Goal: Complete Application Form: Complete application form

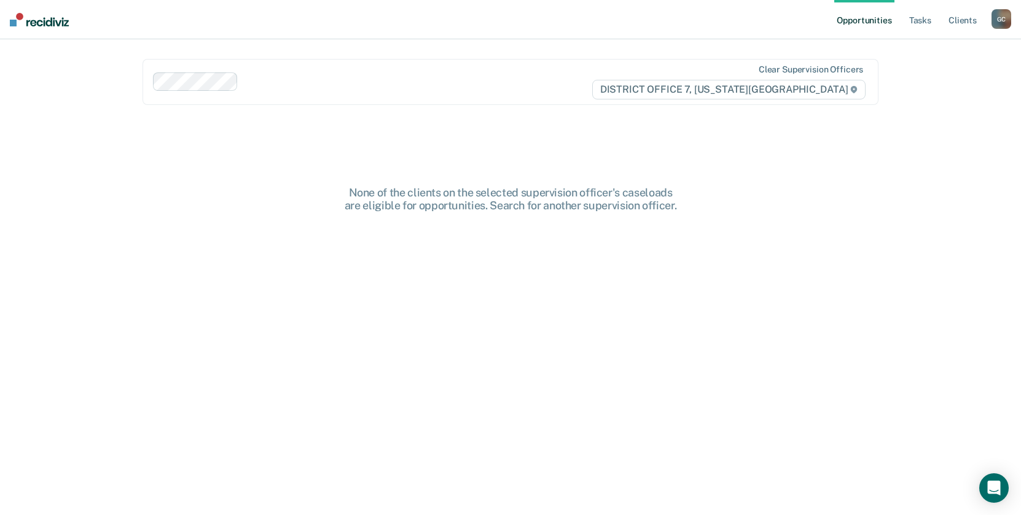
click at [1003, 16] on div "G C" at bounding box center [1001, 19] width 20 height 20
click at [936, 64] on link "Go to PSI Case Dashboard" at bounding box center [950, 65] width 103 height 10
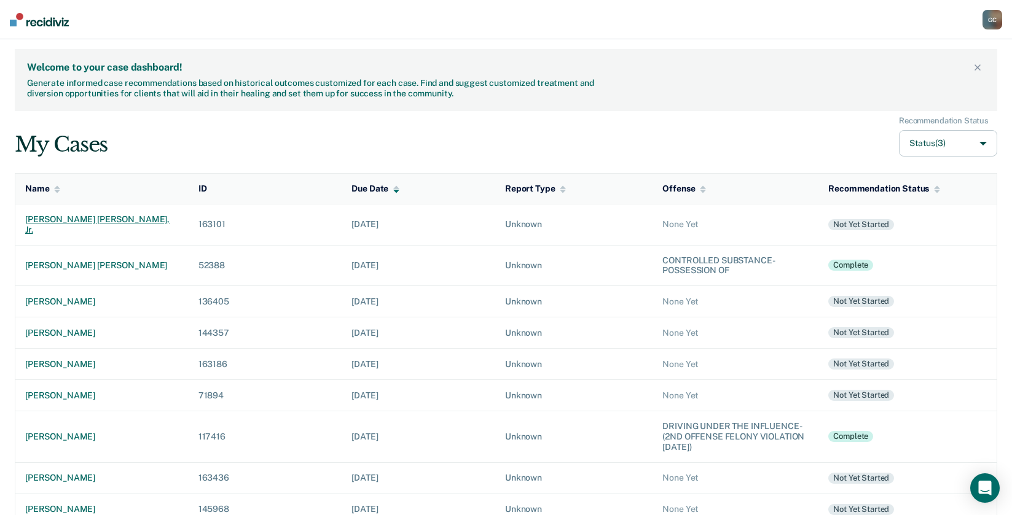
click at [48, 215] on div "[PERSON_NAME] [PERSON_NAME], jr." at bounding box center [102, 224] width 154 height 21
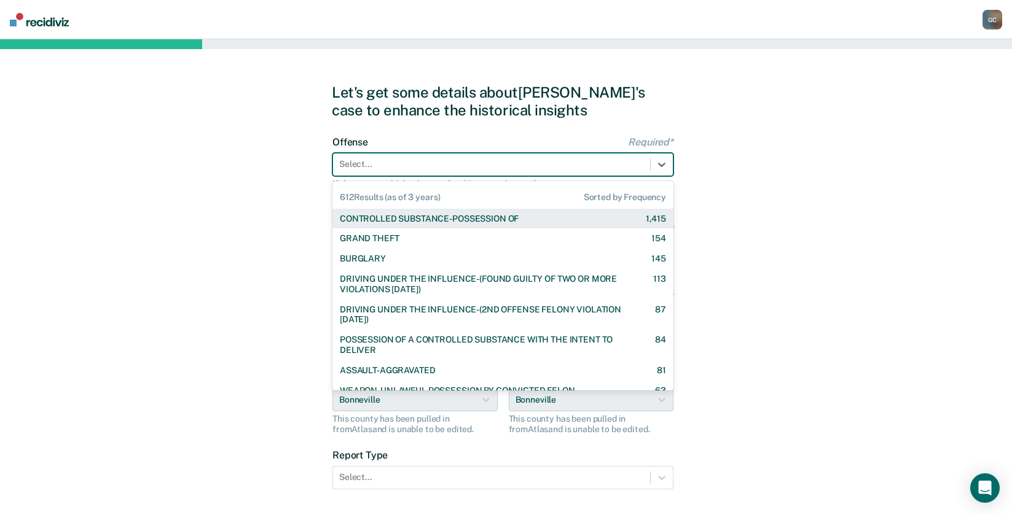
click at [406, 158] on div at bounding box center [491, 164] width 305 height 13
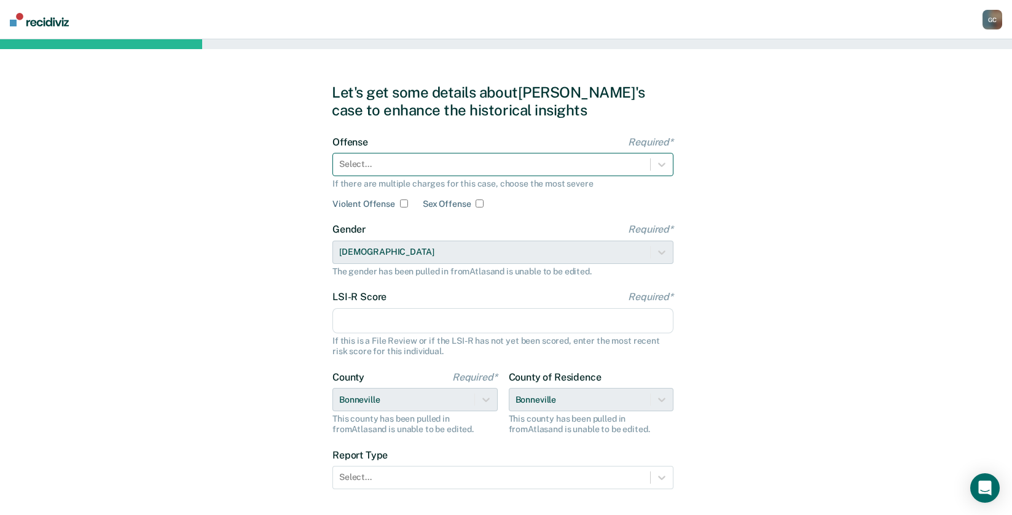
click at [379, 158] on div at bounding box center [491, 164] width 305 height 13
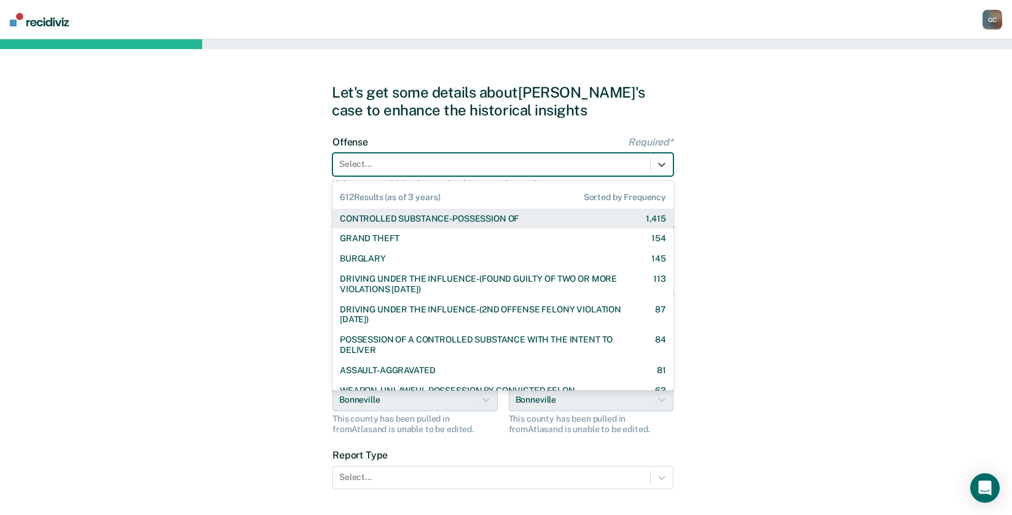
click at [362, 156] on div "Select..." at bounding box center [491, 164] width 317 height 18
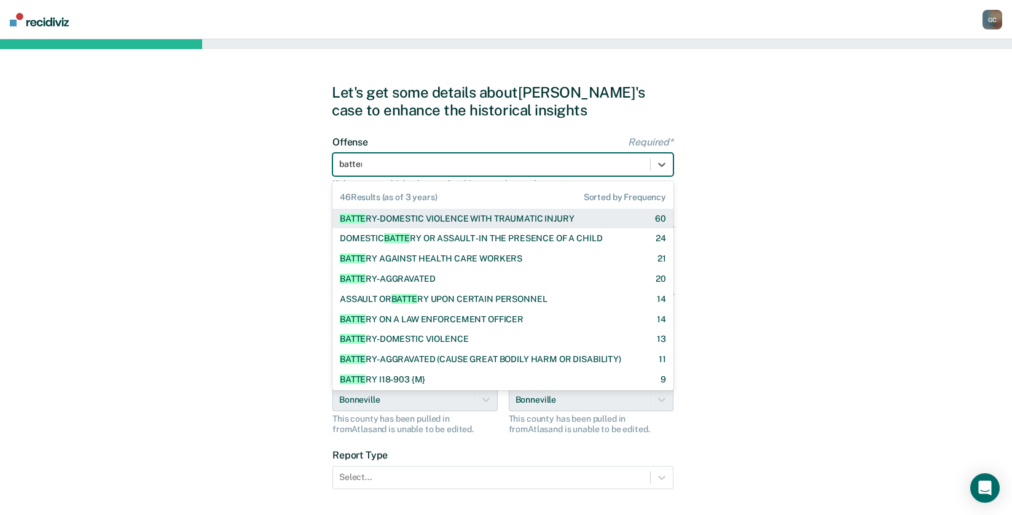
type input "battery"
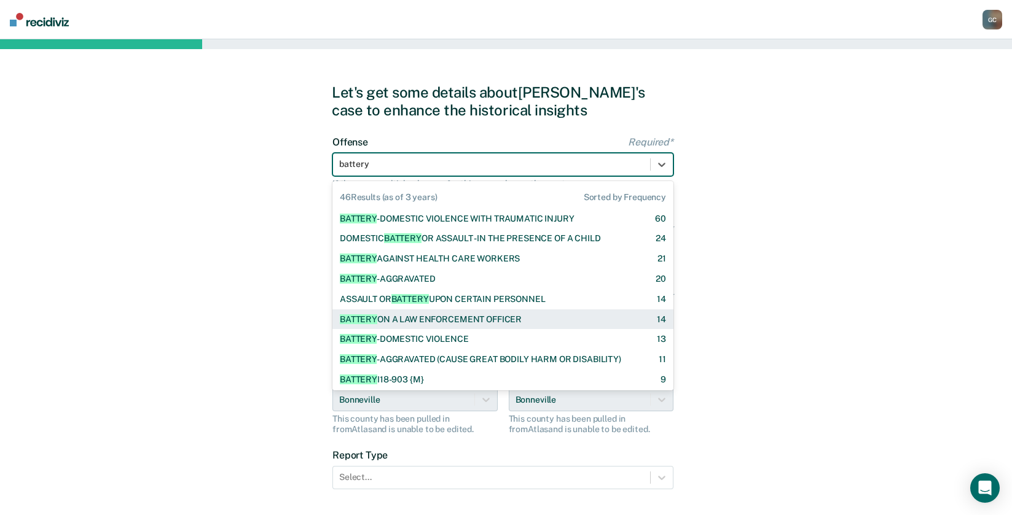
click at [425, 324] on div "BATTERY ON A LAW ENFORCEMENT OFFICER" at bounding box center [431, 320] width 182 height 10
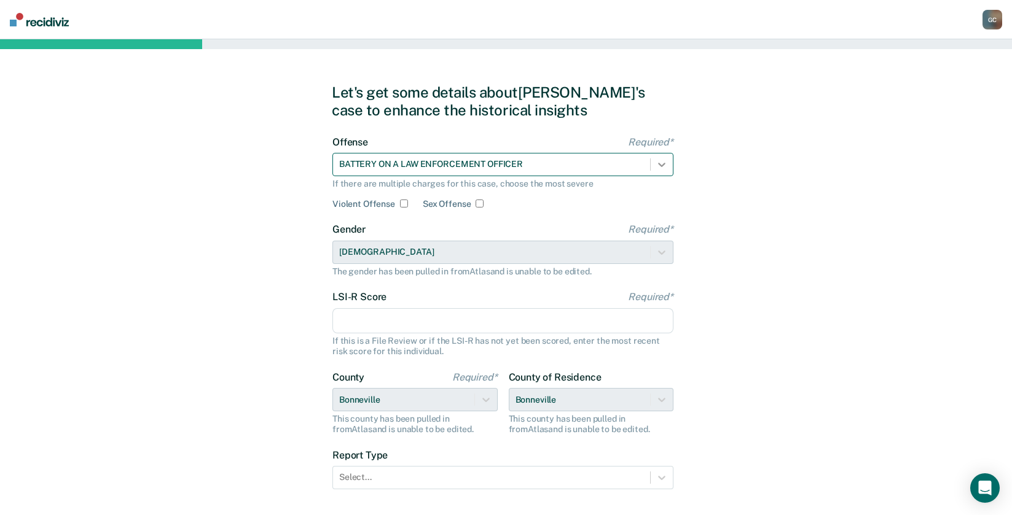
click at [663, 168] on icon at bounding box center [661, 164] width 12 height 12
click at [533, 157] on div "BATTERY ON A LAW ENFORCEMENT OFFICER" at bounding box center [491, 164] width 317 height 18
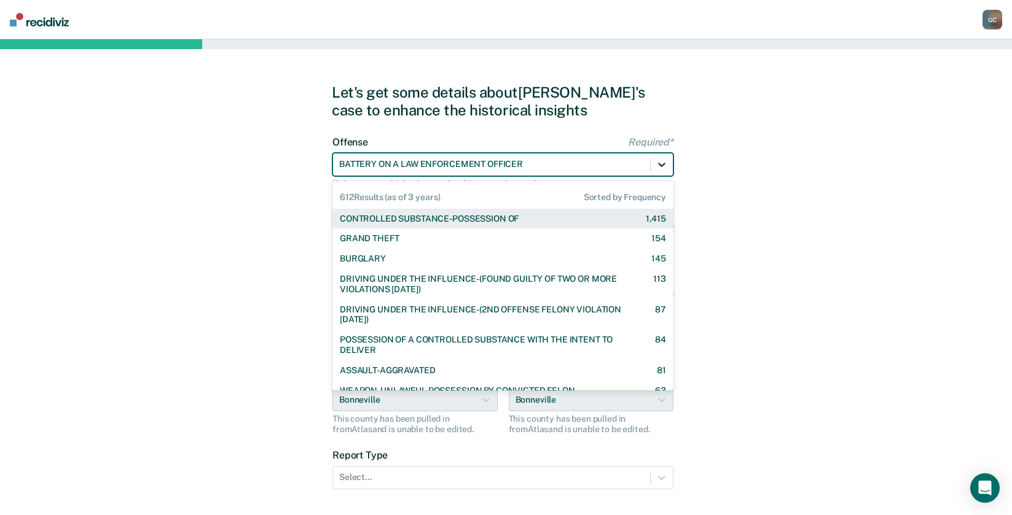
click at [659, 161] on icon at bounding box center [661, 164] width 12 height 12
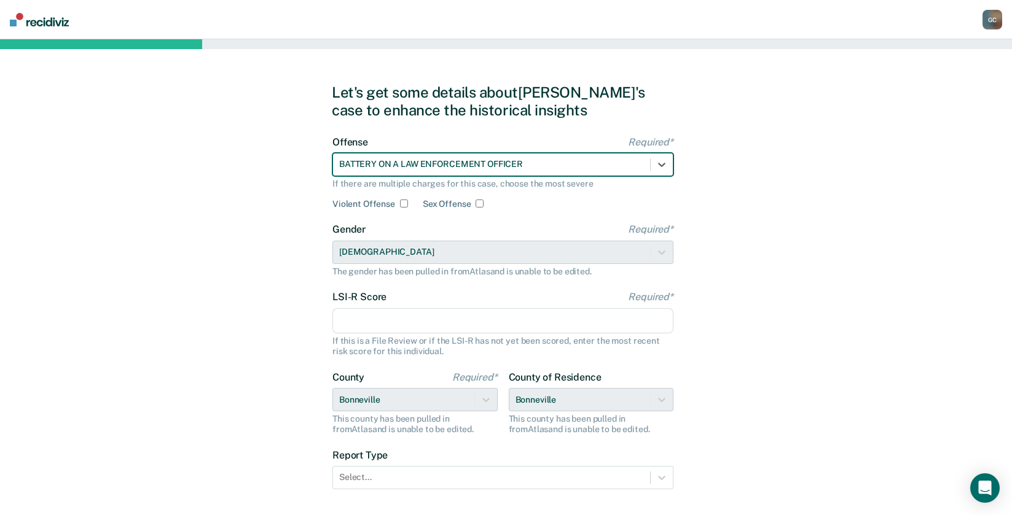
click at [569, 154] on div "BATTERY ON A LAW ENFORCEMENT OFFICER" at bounding box center [502, 164] width 341 height 23
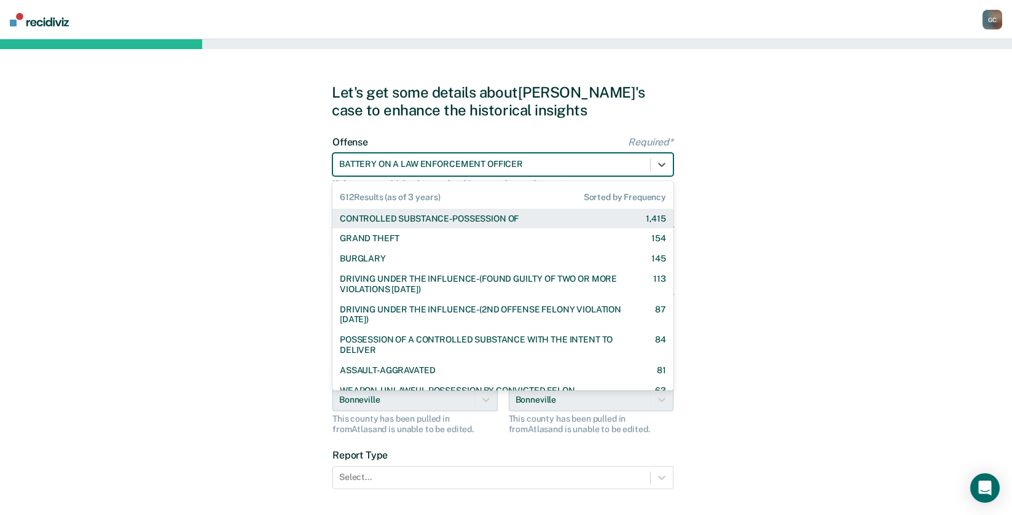
drag, startPoint x: 554, startPoint y: 160, endPoint x: 343, endPoint y: 174, distance: 211.7
click at [343, 174] on div "BATTERY ON A LAW ENFORCEMENT OFFICER" at bounding box center [502, 164] width 341 height 23
click at [338, 161] on div "BATTERY ON A LAW ENFORCEMENT OFFICER" at bounding box center [491, 164] width 317 height 18
drag, startPoint x: 340, startPoint y: 164, endPoint x: 544, endPoint y: 179, distance: 204.5
click at [538, 176] on div "612 results available. Use Up and Down to choose options, press Enter to select…" at bounding box center [502, 164] width 341 height 23
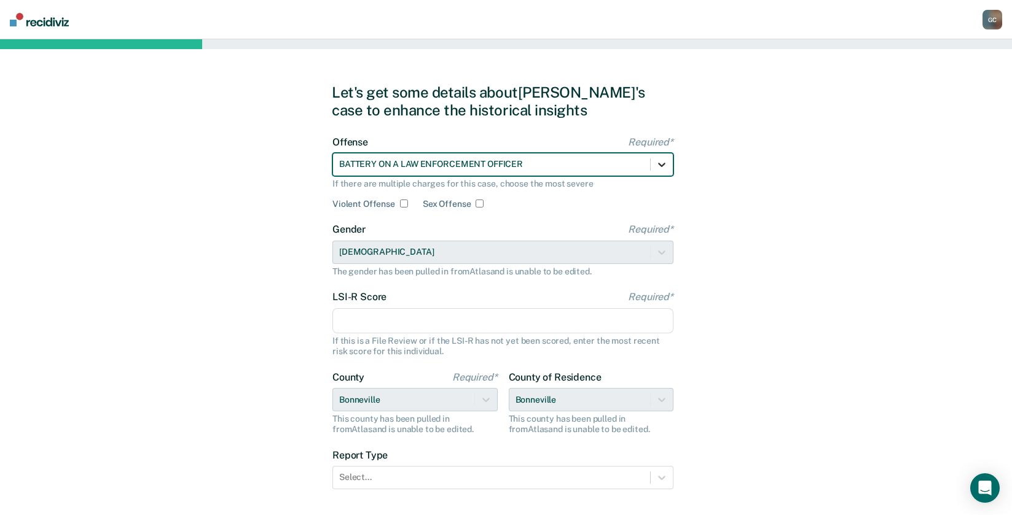
click at [663, 160] on icon at bounding box center [661, 164] width 12 height 12
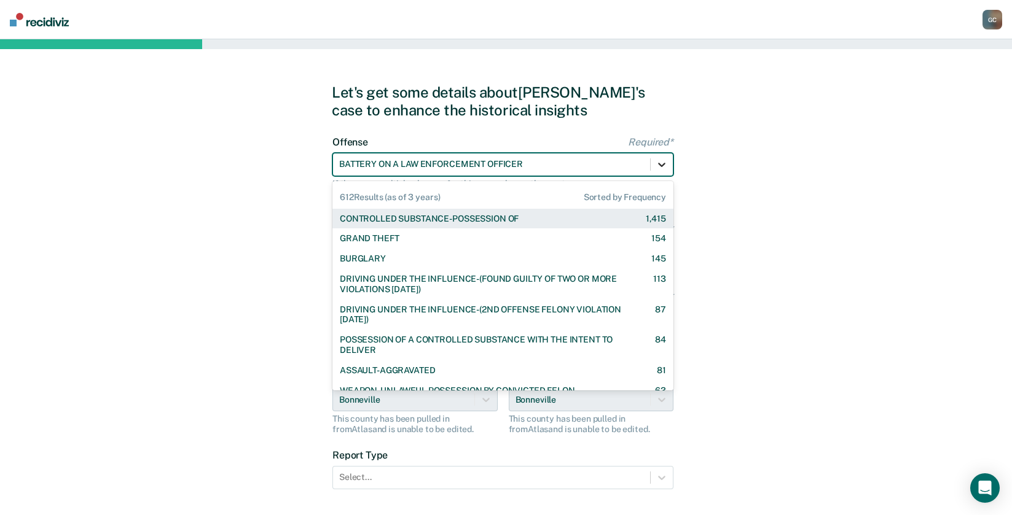
click at [663, 161] on icon at bounding box center [661, 164] width 12 height 12
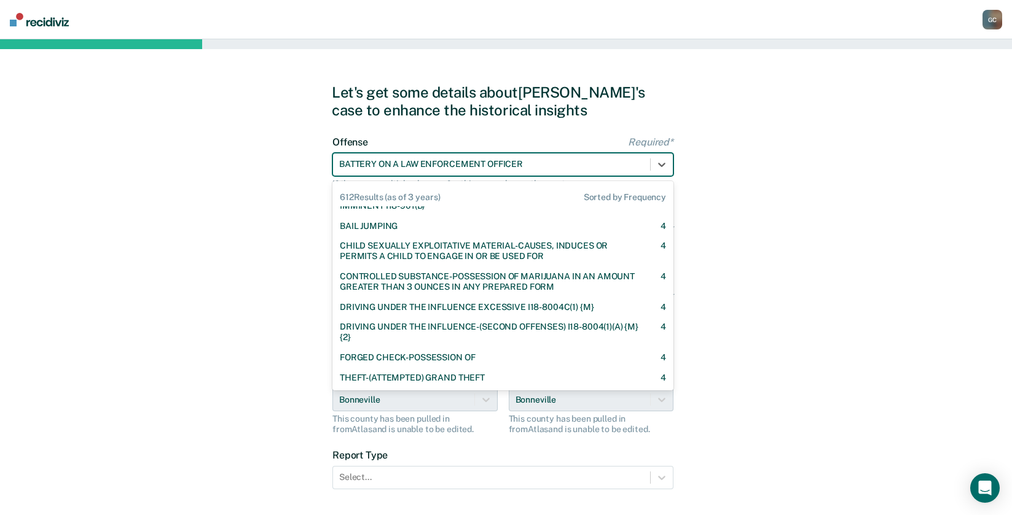
scroll to position [1843, 0]
click at [393, 162] on div at bounding box center [491, 164] width 305 height 13
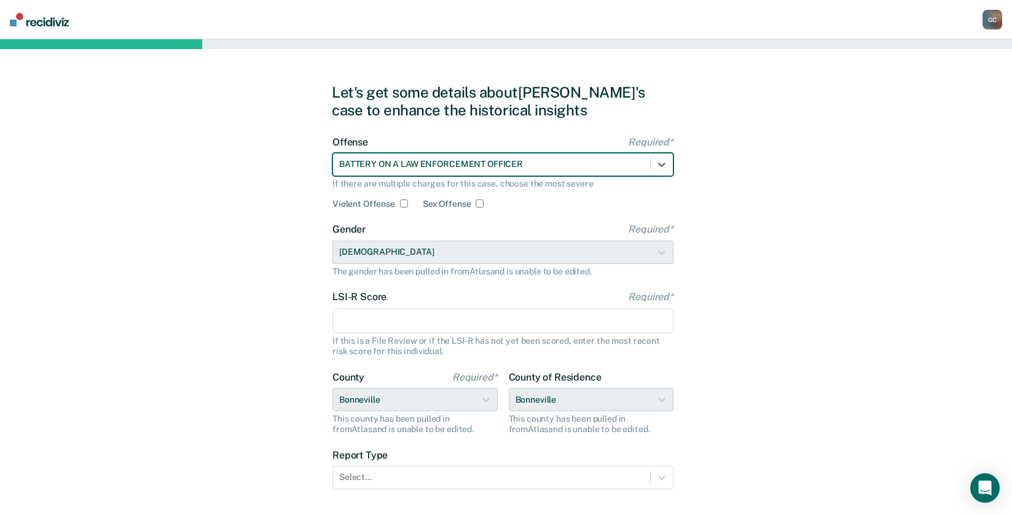
click at [393, 162] on div at bounding box center [491, 164] width 305 height 13
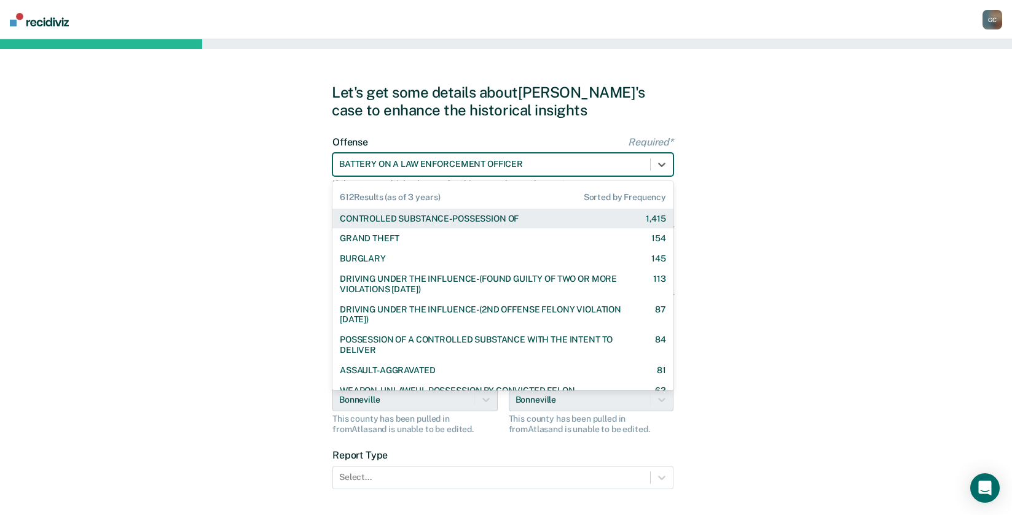
click at [870, 143] on div "Let's get some details about [PERSON_NAME]'s case to enhance the historical ins…" at bounding box center [506, 315] width 1012 height 553
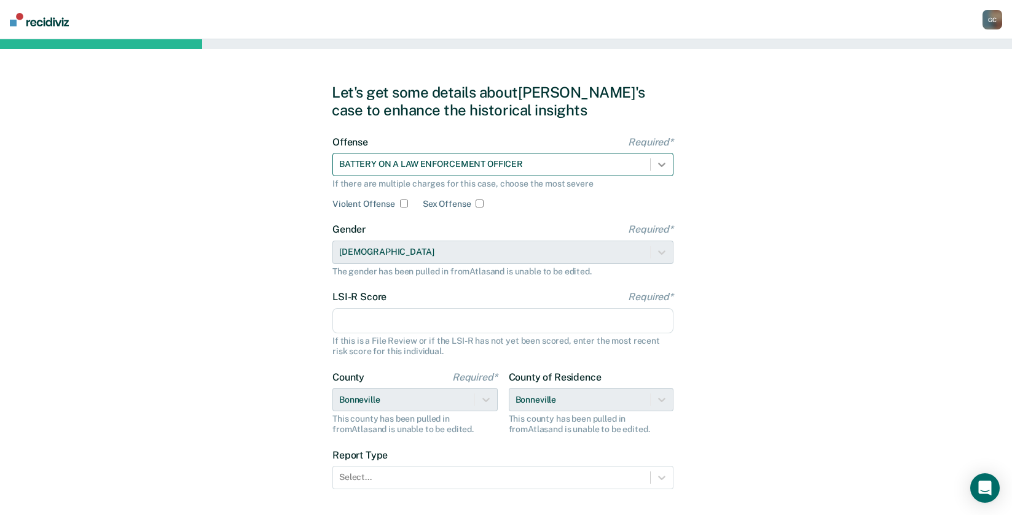
click at [667, 160] on icon at bounding box center [661, 164] width 12 height 12
click at [404, 202] on input "Violent Offense" at bounding box center [404, 204] width 8 height 8
click at [557, 165] on div at bounding box center [491, 164] width 305 height 13
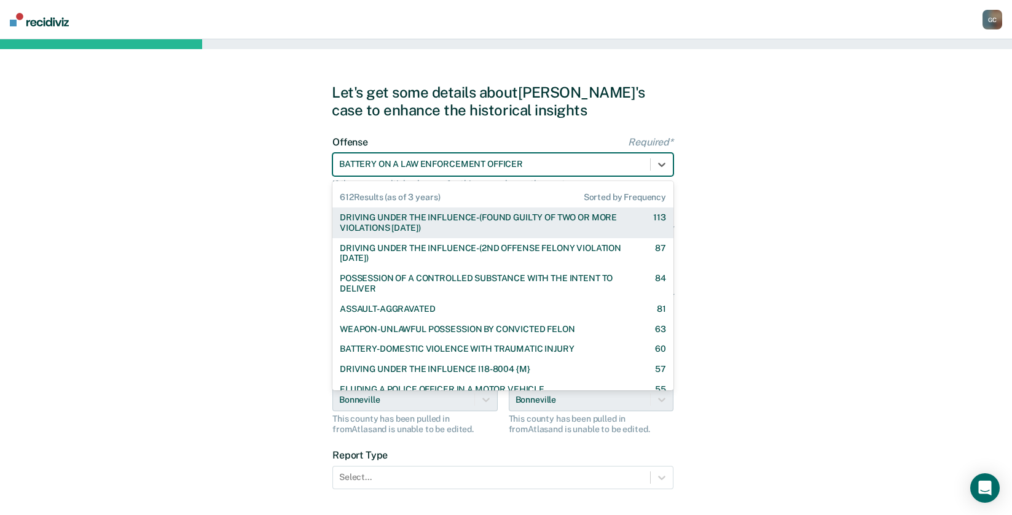
scroll to position [123, 0]
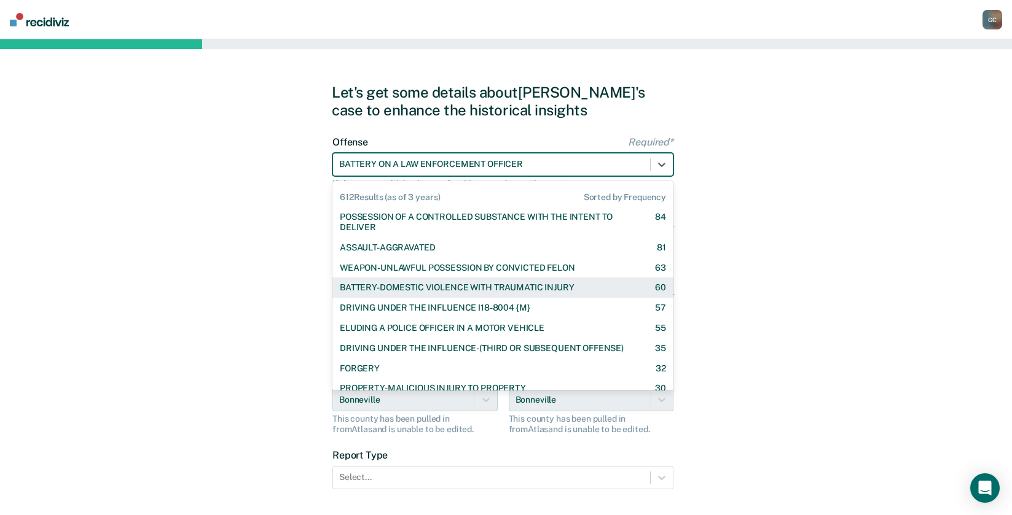
click at [488, 287] on div "BATTERY-DOMESTIC VIOLENCE WITH TRAUMATIC INJURY" at bounding box center [457, 288] width 234 height 10
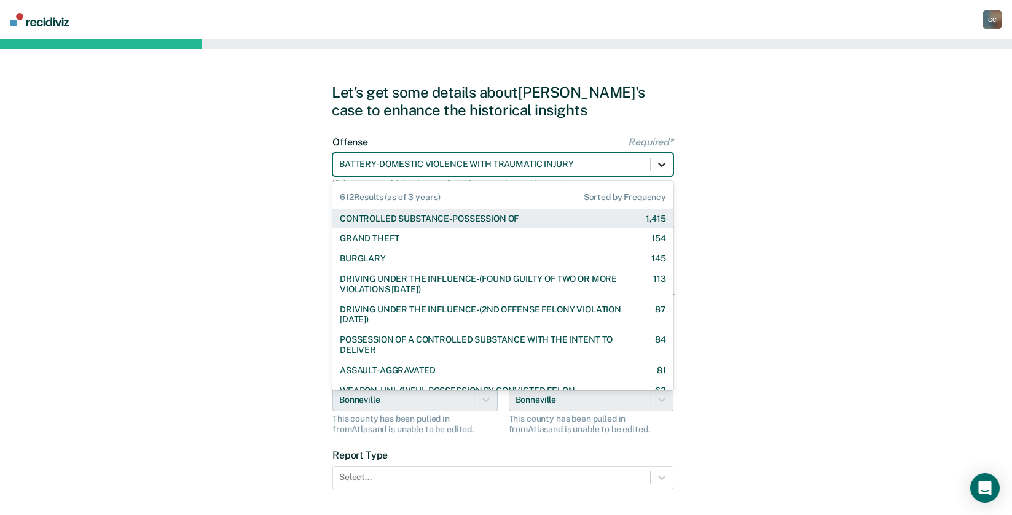
click at [661, 160] on icon at bounding box center [661, 164] width 12 height 12
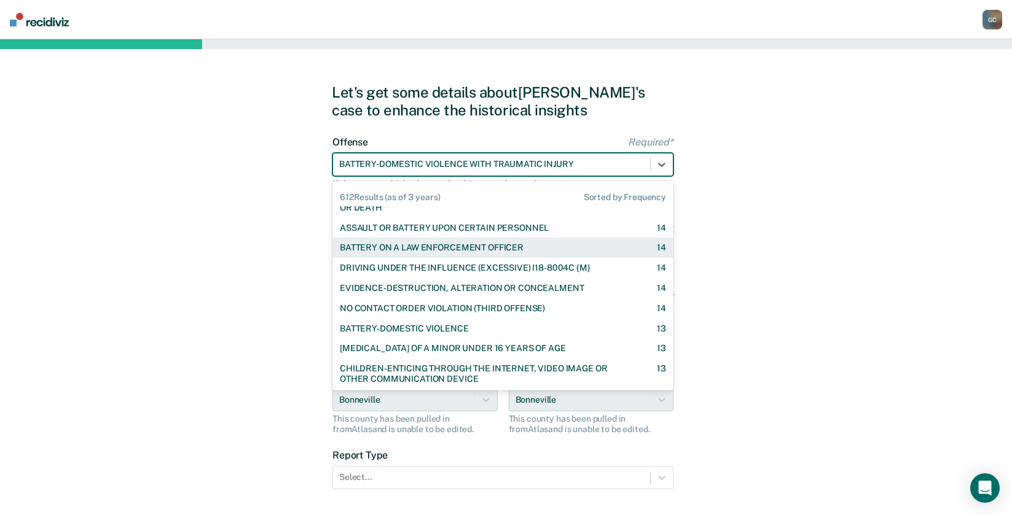
scroll to position [921, 0]
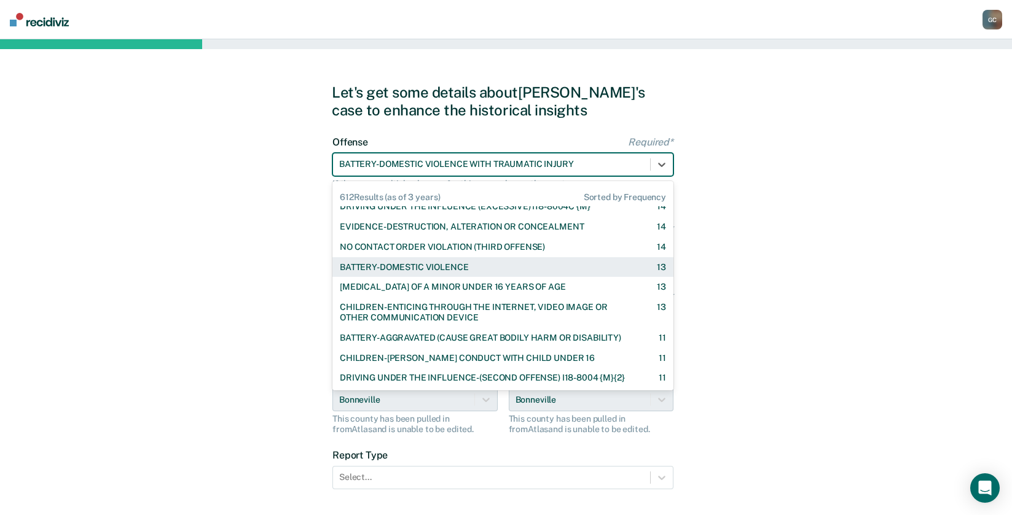
click at [475, 273] on div "BATTERY-DOMESTIC VIOLENCE 13" at bounding box center [502, 267] width 341 height 20
checkbox input "true"
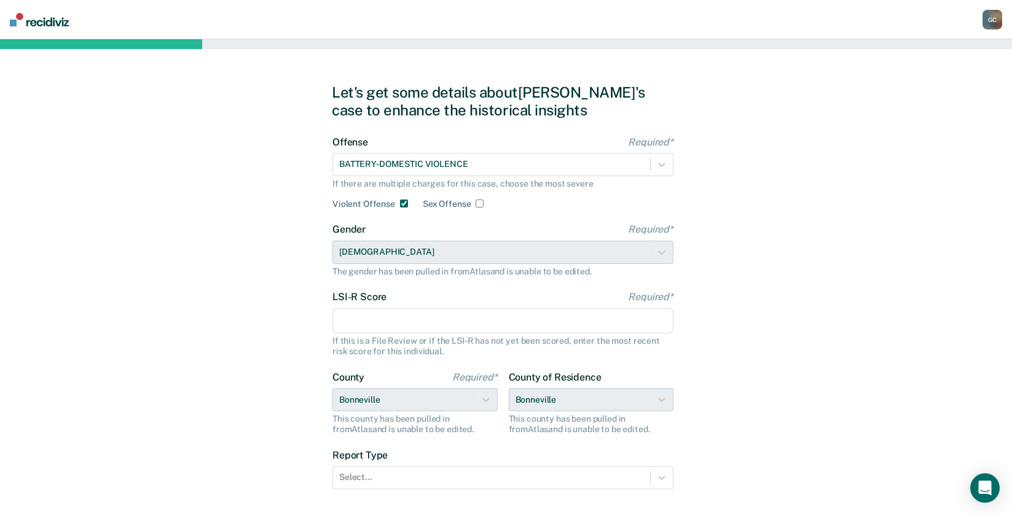
click at [434, 326] on input "LSI-R Score Required*" at bounding box center [502, 321] width 341 height 26
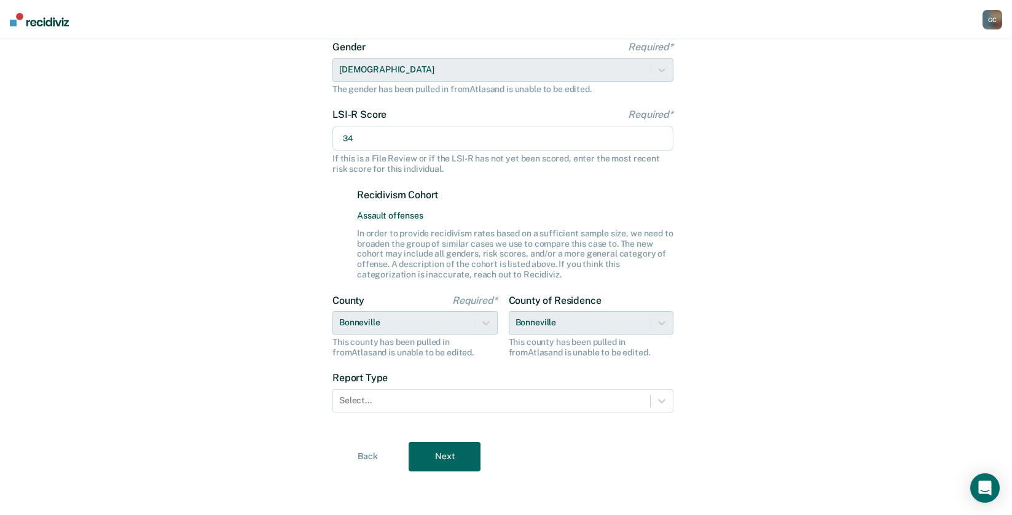
scroll to position [183, 0]
type input "34"
click at [453, 401] on div at bounding box center [491, 400] width 305 height 13
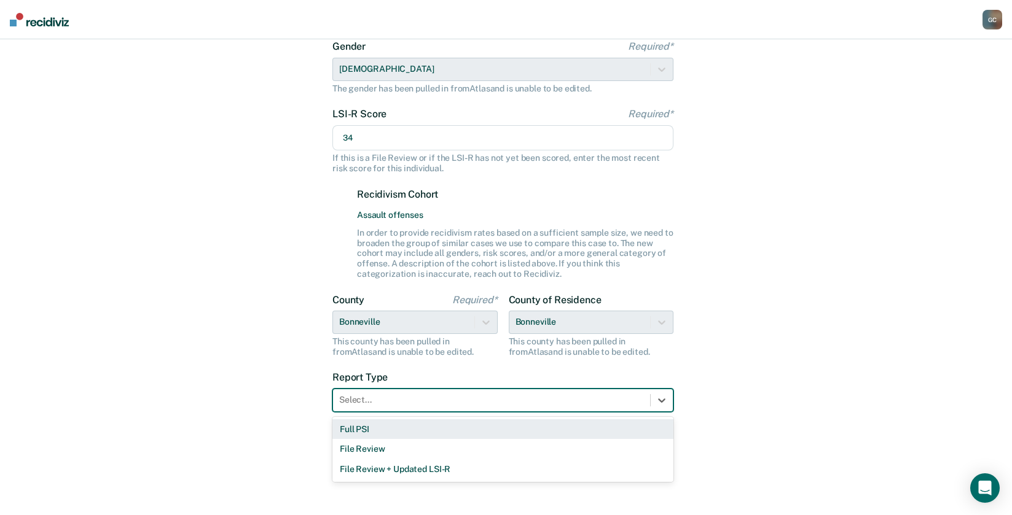
click at [443, 428] on div "Full PSI" at bounding box center [502, 430] width 341 height 20
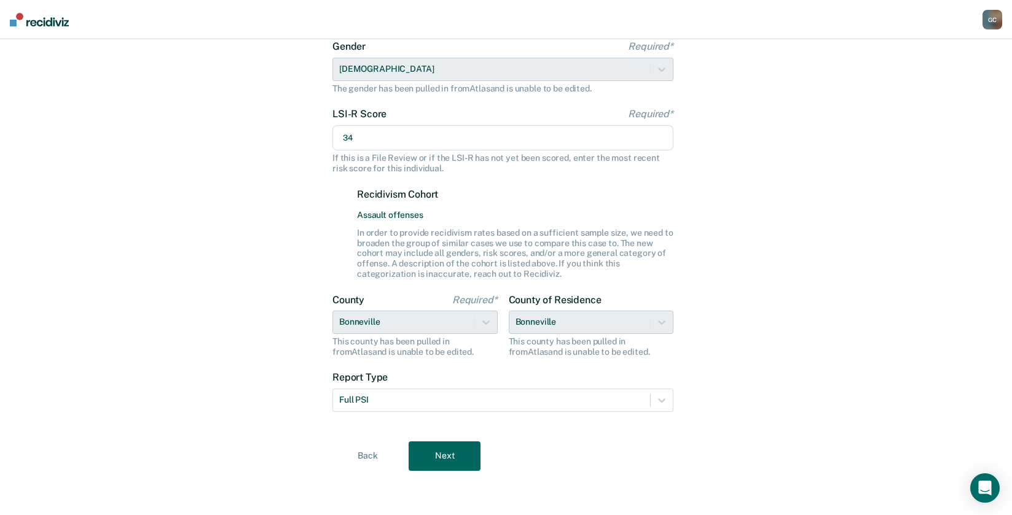
click at [444, 458] on button "Next" at bounding box center [445, 456] width 72 height 29
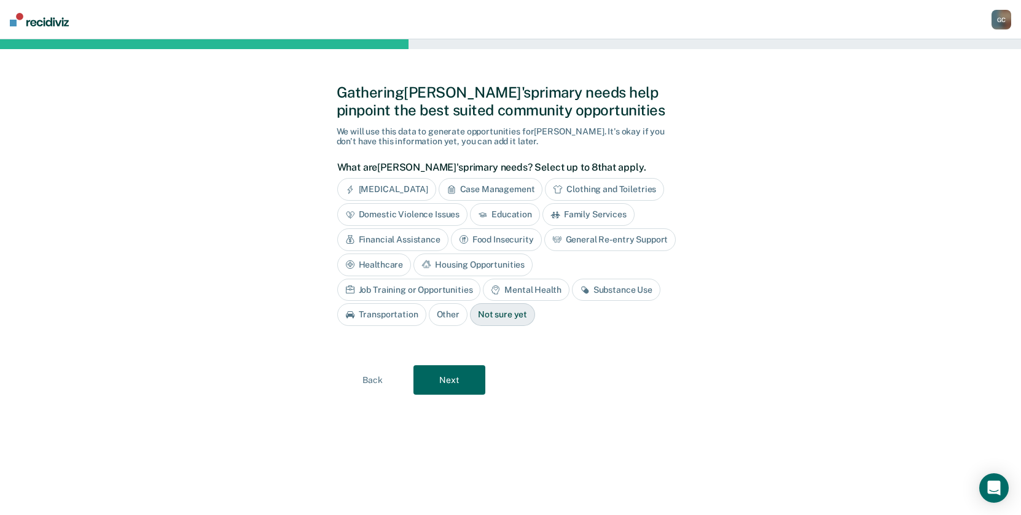
click at [404, 194] on div "[MEDICAL_DATA]" at bounding box center [386, 189] width 99 height 23
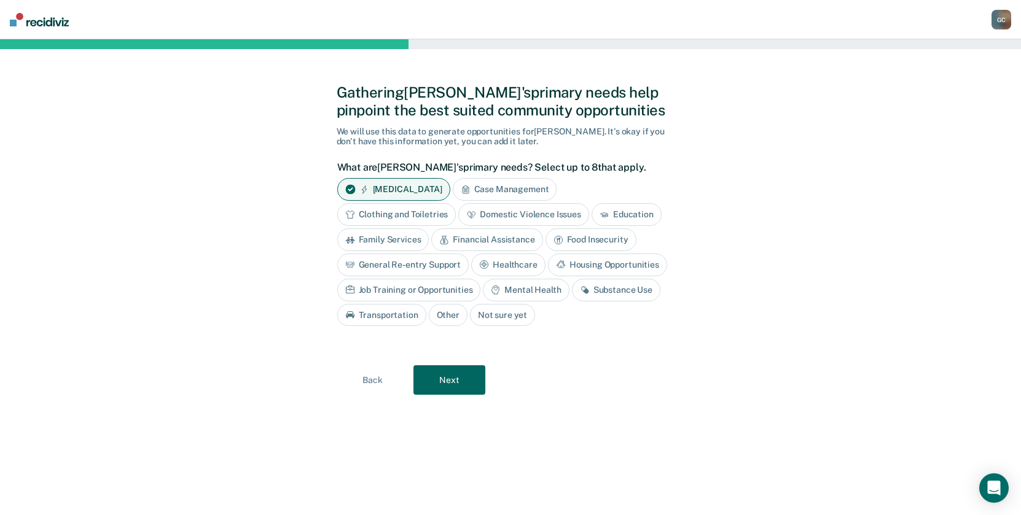
click at [464, 236] on div "Financial Assistance" at bounding box center [486, 240] width 111 height 23
click at [622, 209] on div "Education" at bounding box center [627, 214] width 70 height 23
click at [593, 262] on div "Housing Opportunities" at bounding box center [607, 265] width 119 height 23
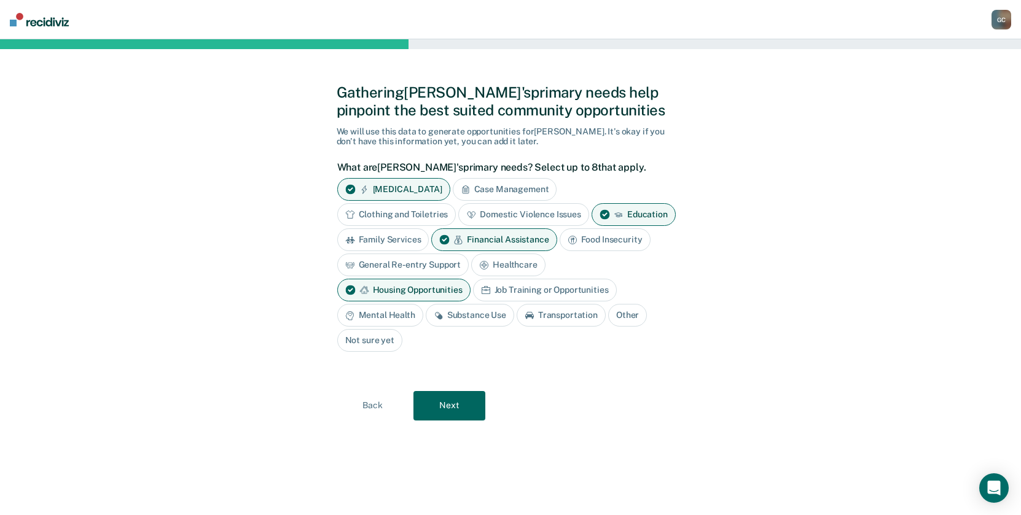
click at [373, 315] on div "Mental Health" at bounding box center [380, 315] width 86 height 23
click at [479, 315] on div "Substance Use" at bounding box center [484, 315] width 88 height 23
click at [516, 289] on div "Job Training or Opportunities" at bounding box center [545, 290] width 144 height 23
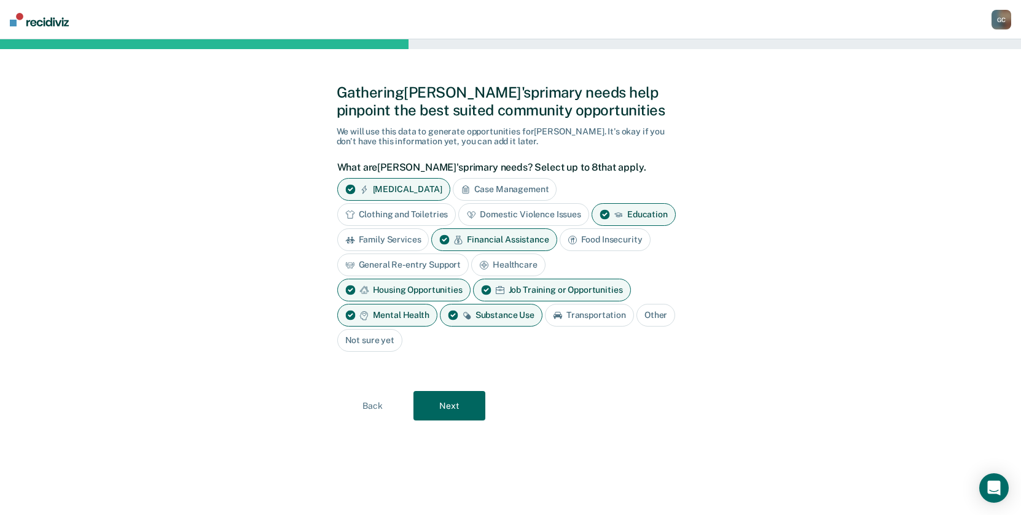
click at [453, 412] on button "Next" at bounding box center [449, 405] width 72 height 29
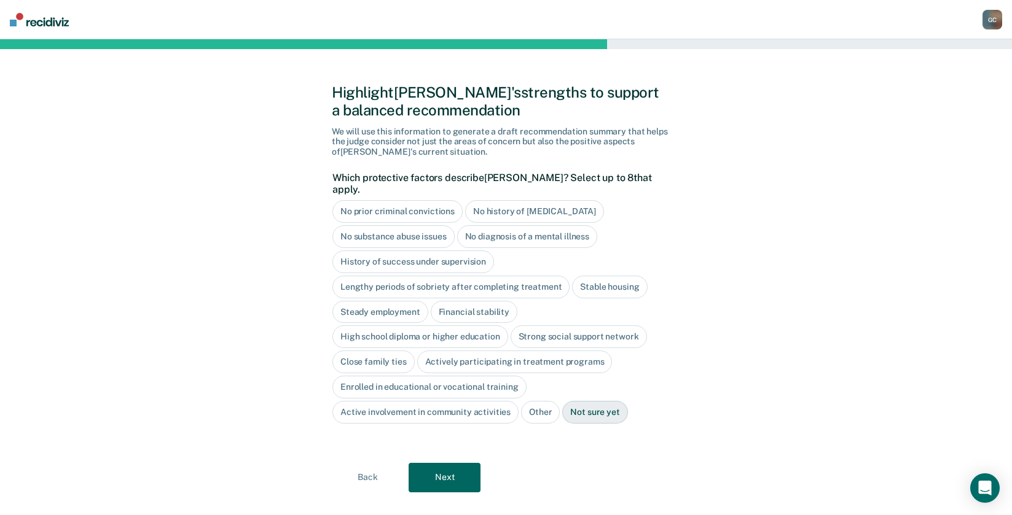
click at [603, 402] on div "Not sure yet" at bounding box center [594, 412] width 65 height 23
click at [448, 464] on button "Next" at bounding box center [445, 477] width 72 height 29
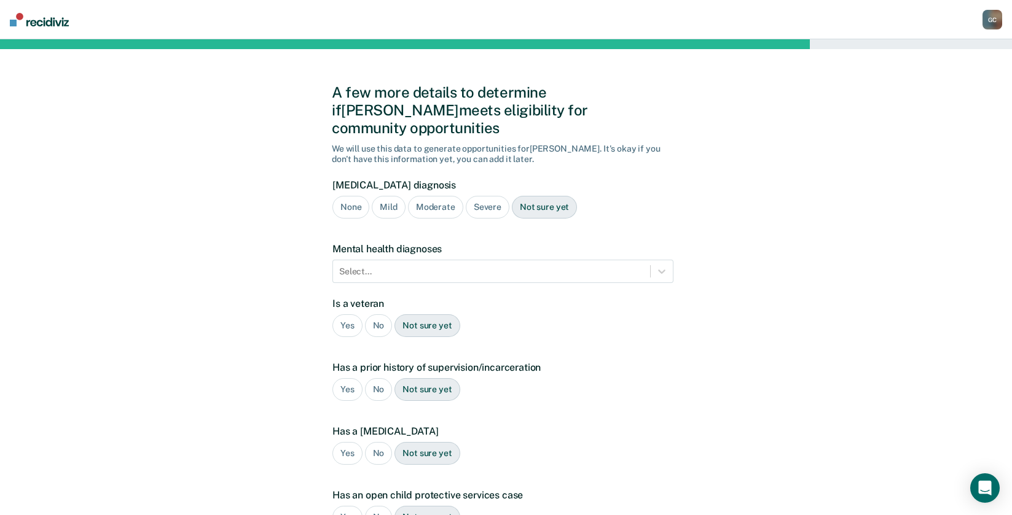
click at [547, 196] on div "Not sure yet" at bounding box center [544, 207] width 65 height 23
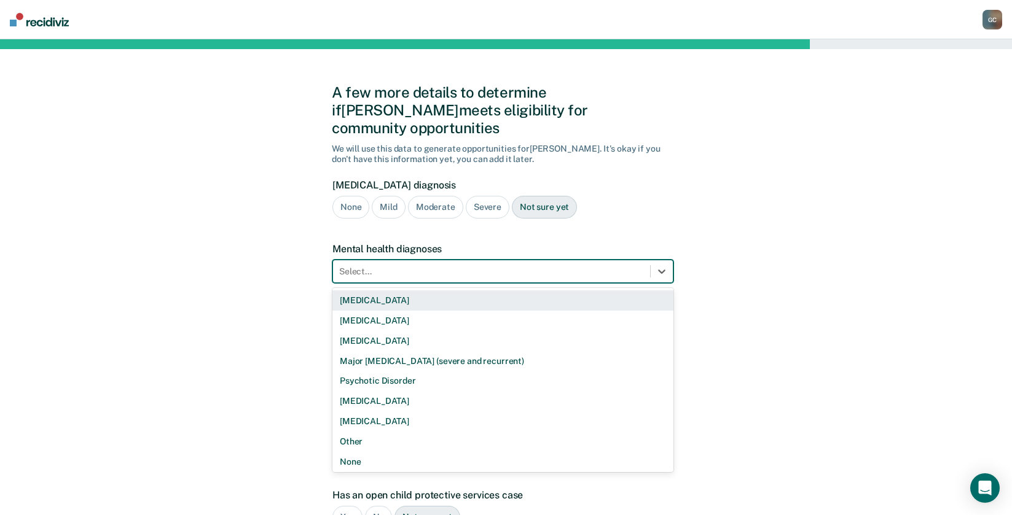
click at [488, 265] on div at bounding box center [491, 271] width 305 height 13
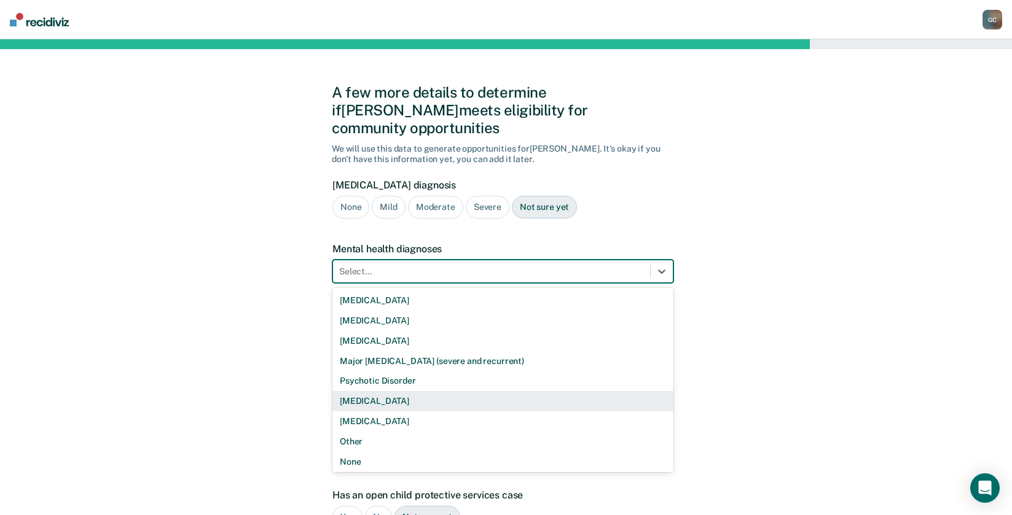
click at [448, 391] on div "[MEDICAL_DATA]" at bounding box center [502, 401] width 341 height 20
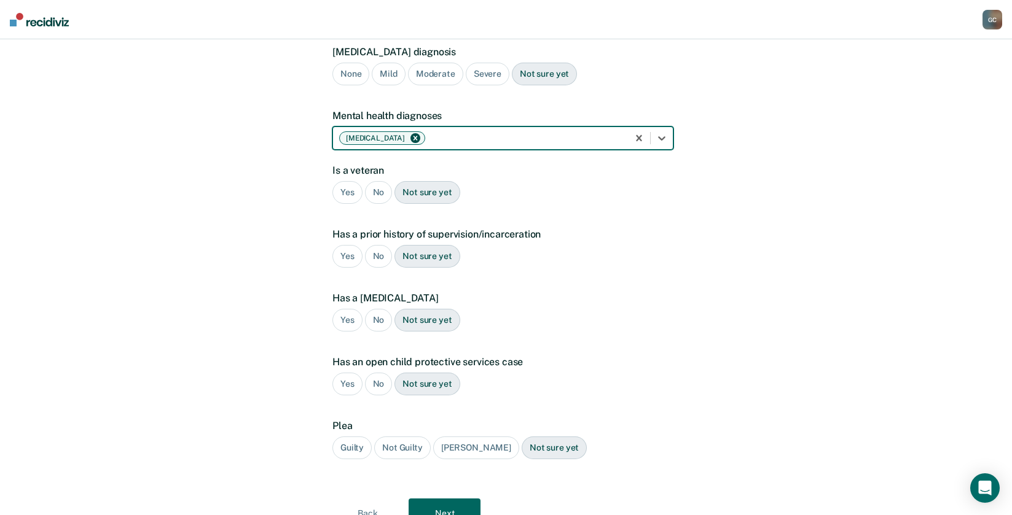
scroll to position [173, 0]
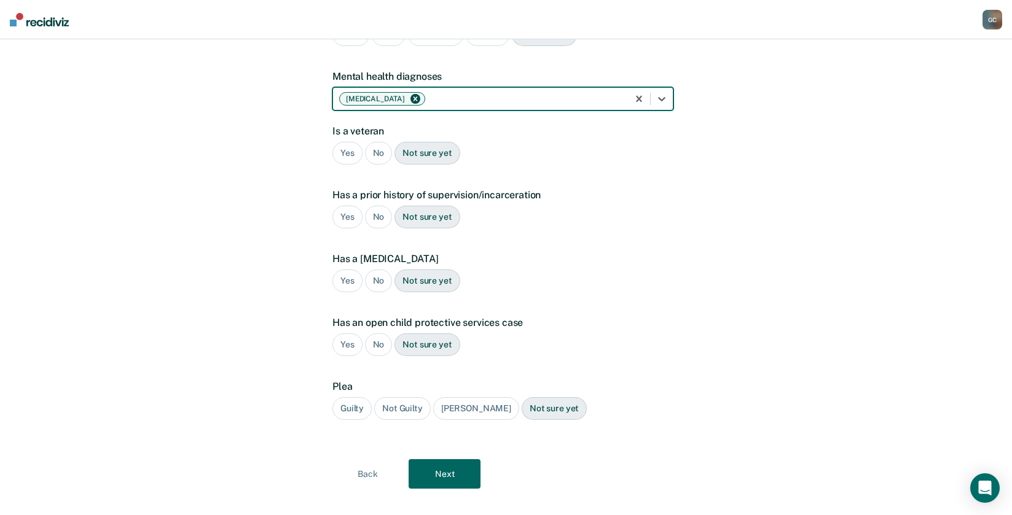
click at [373, 142] on div "No" at bounding box center [379, 153] width 28 height 23
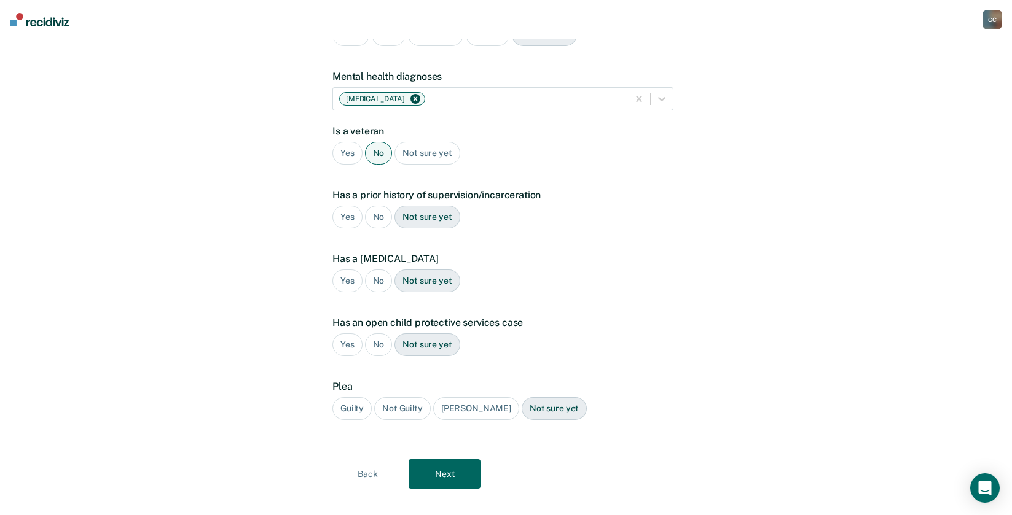
click at [346, 206] on div "Yes" at bounding box center [347, 217] width 30 height 23
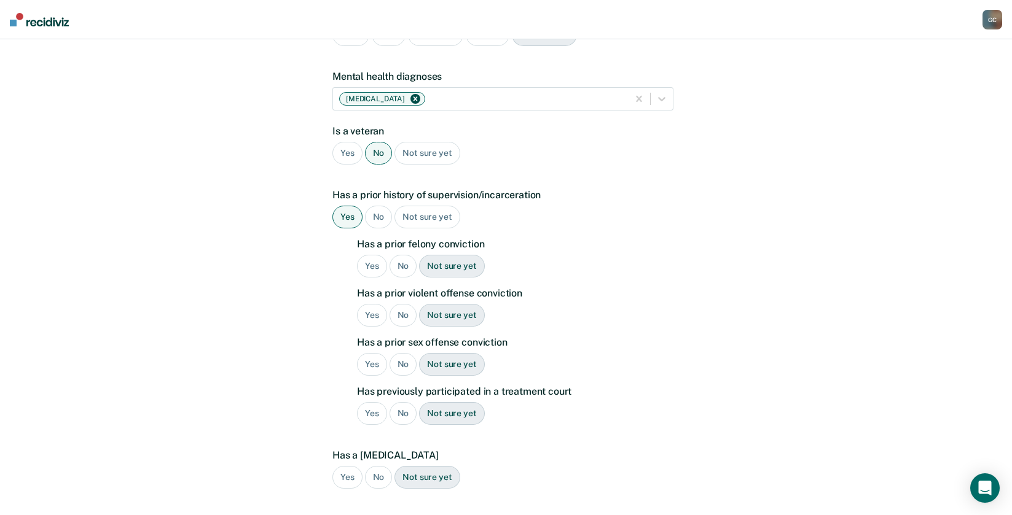
click at [403, 255] on div "No" at bounding box center [403, 266] width 28 height 23
click at [372, 304] on div "Yes" at bounding box center [372, 315] width 30 height 23
click at [397, 353] on div "No" at bounding box center [403, 364] width 28 height 23
click at [370, 402] on div "Yes" at bounding box center [372, 413] width 30 height 23
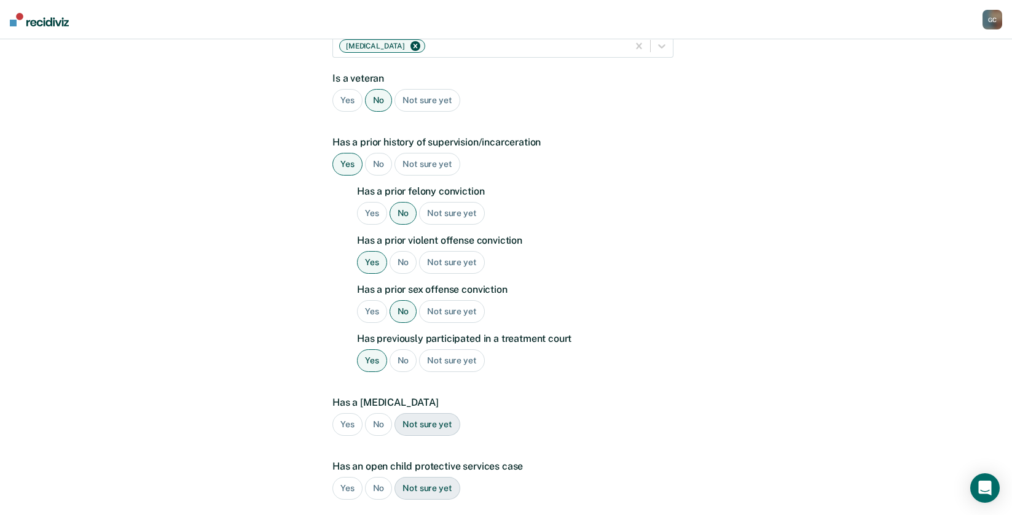
scroll to position [357, 0]
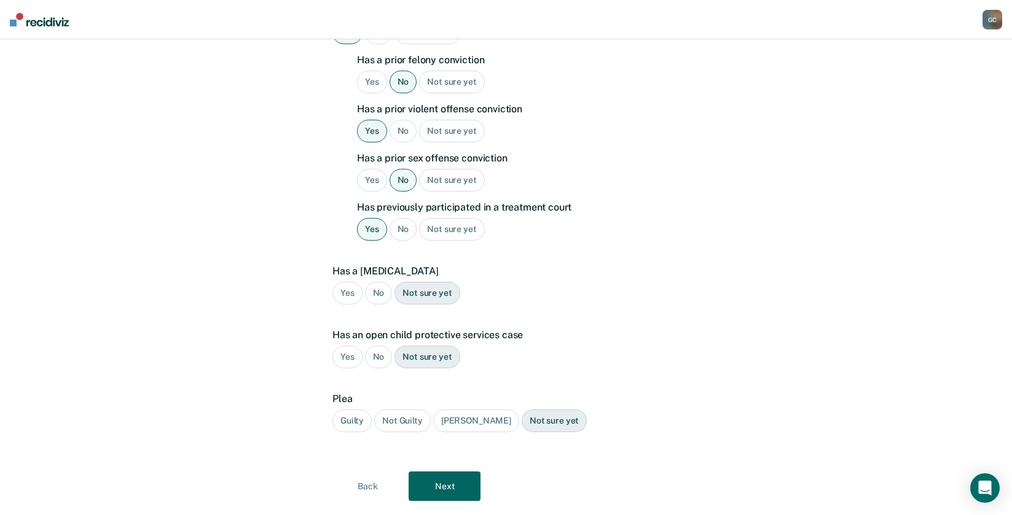
click at [372, 282] on div "No" at bounding box center [379, 293] width 28 height 23
click at [382, 346] on div "No" at bounding box center [379, 357] width 28 height 23
click at [348, 410] on div "Guilty" at bounding box center [351, 421] width 39 height 23
click at [445, 472] on button "Next" at bounding box center [445, 486] width 72 height 29
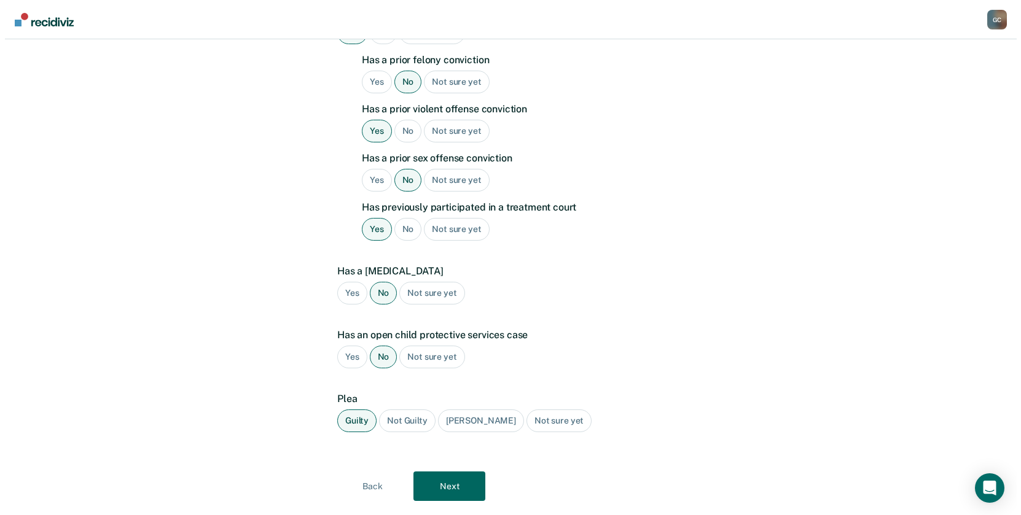
scroll to position [0, 0]
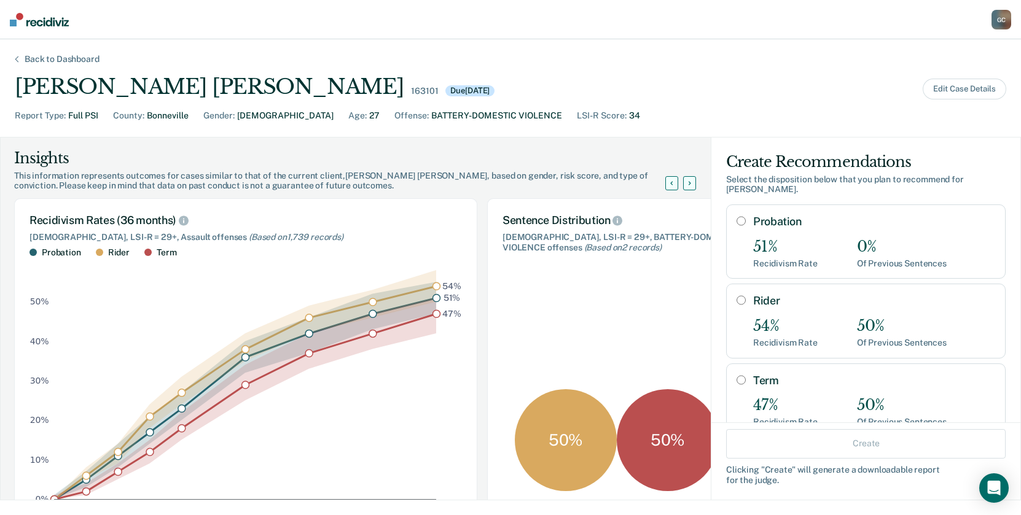
click at [737, 299] on input "Rider" at bounding box center [741, 300] width 9 height 10
radio input "true"
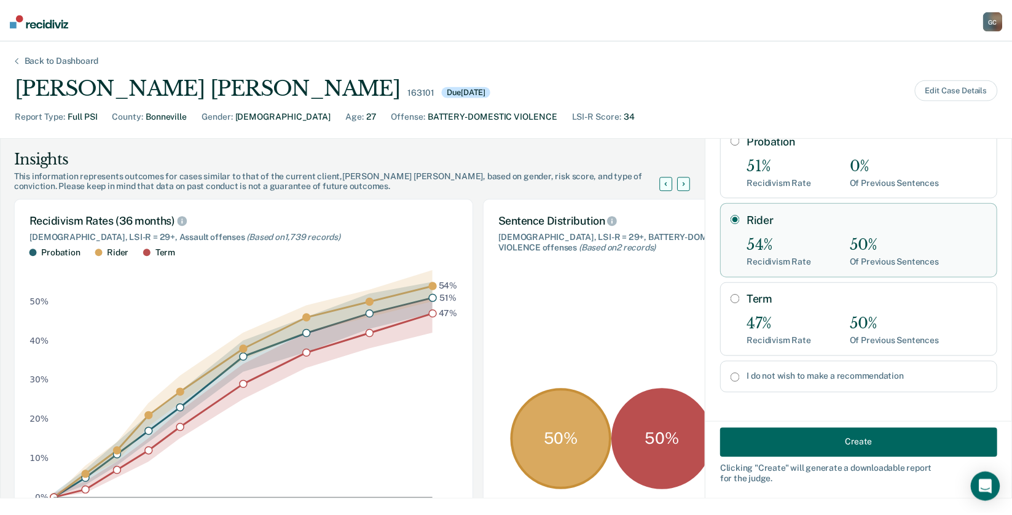
scroll to position [83, 0]
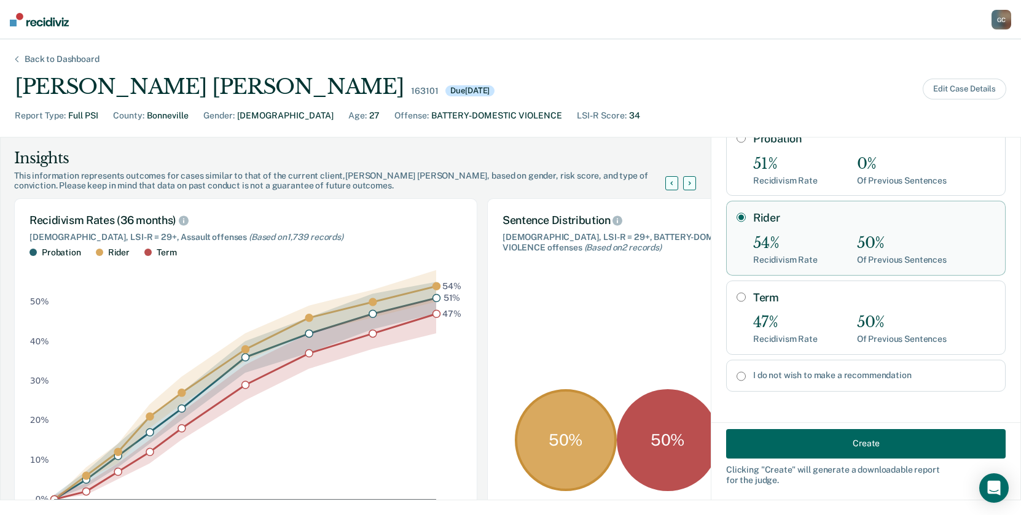
click at [779, 440] on button "Create" at bounding box center [866, 443] width 280 height 29
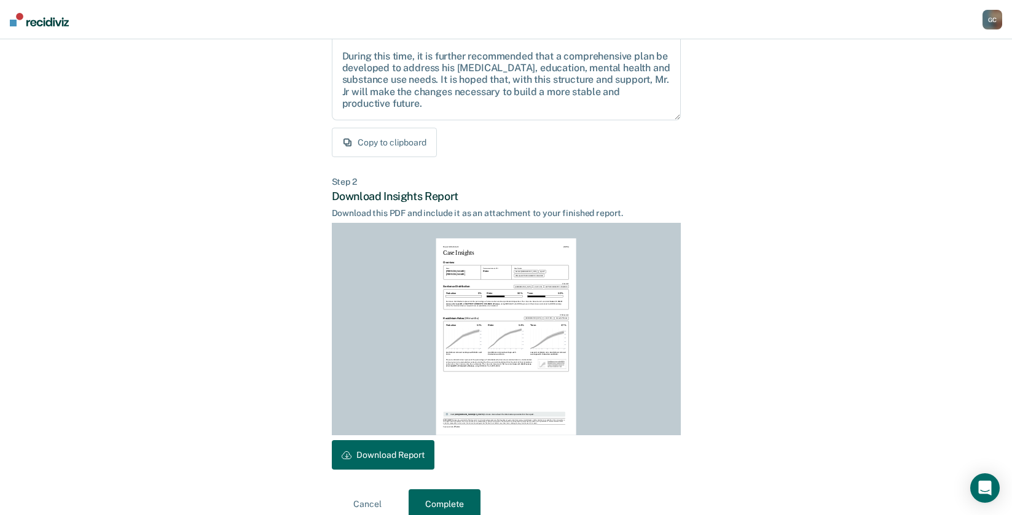
scroll to position [185, 0]
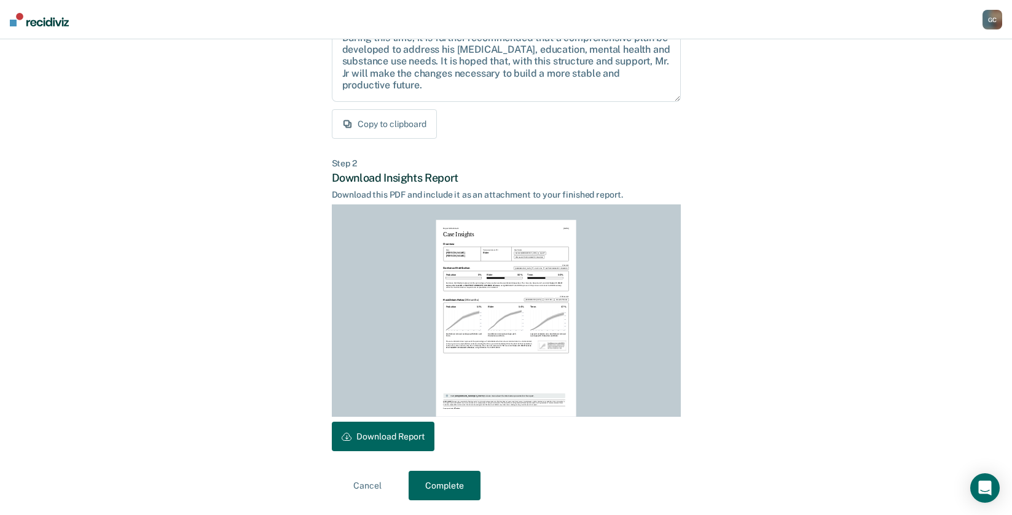
click at [360, 428] on button "Download Report" at bounding box center [383, 436] width 103 height 29
click at [440, 481] on button "Complete" at bounding box center [445, 485] width 72 height 29
